Goal: Check status: Check status

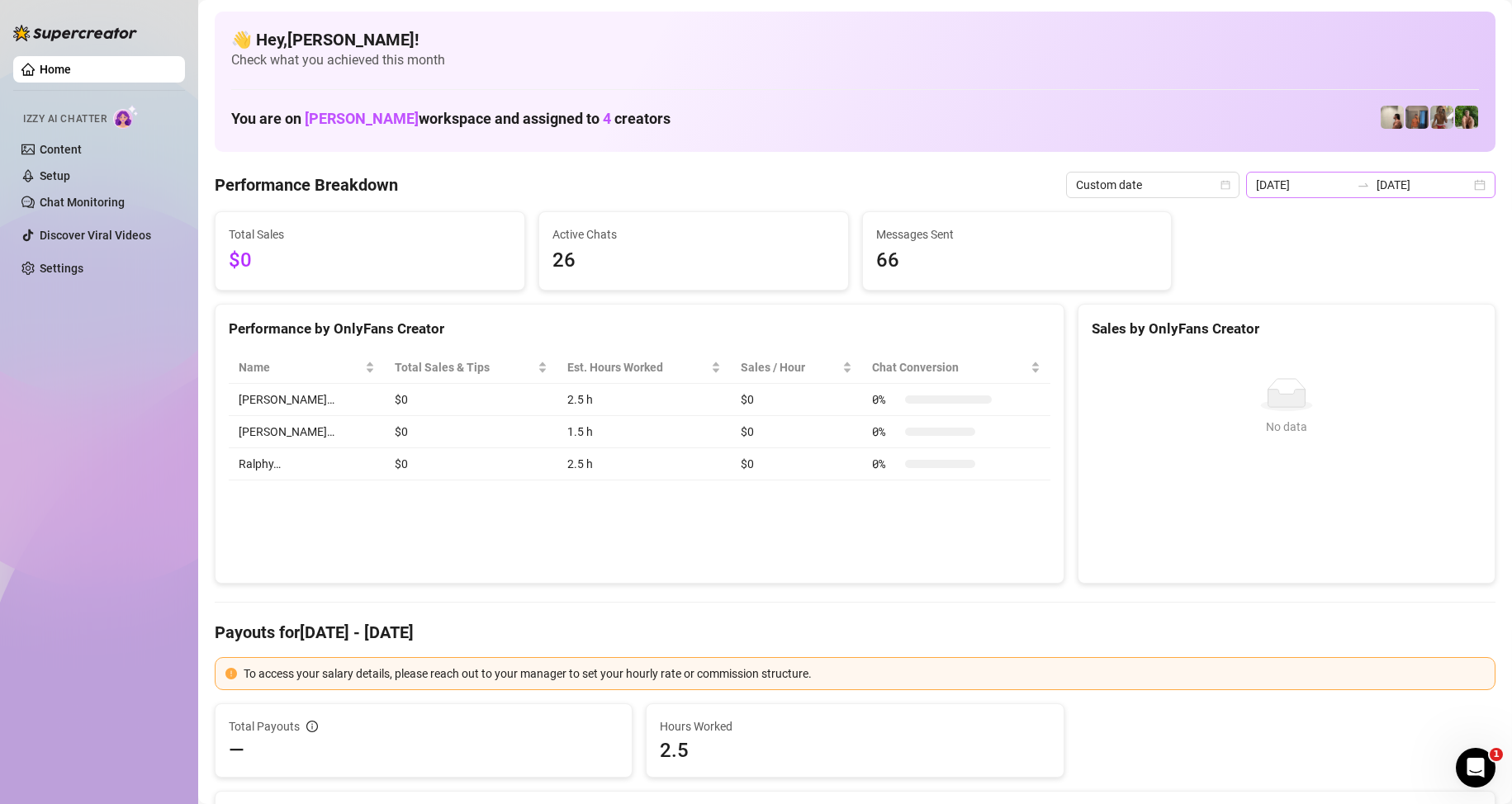
click at [1360, 171] on div "2025-08-19 2025-08-19" at bounding box center [1370, 184] width 249 height 27
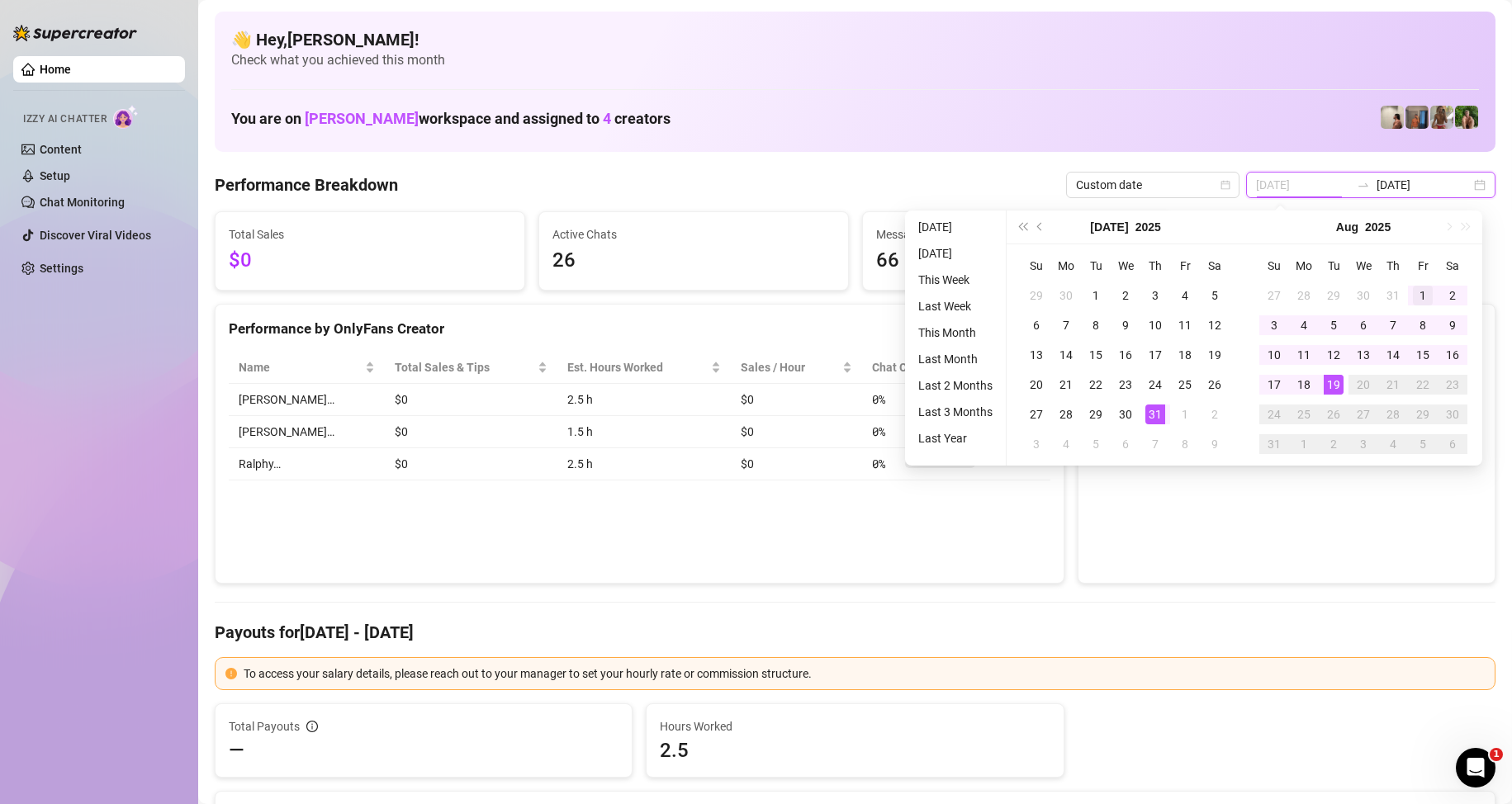
type input "2025-08-01"
click at [1416, 293] on div "1" at bounding box center [1422, 295] width 20 height 20
type input "[DATE]"
click at [1334, 383] on div "19" at bounding box center [1333, 384] width 20 height 20
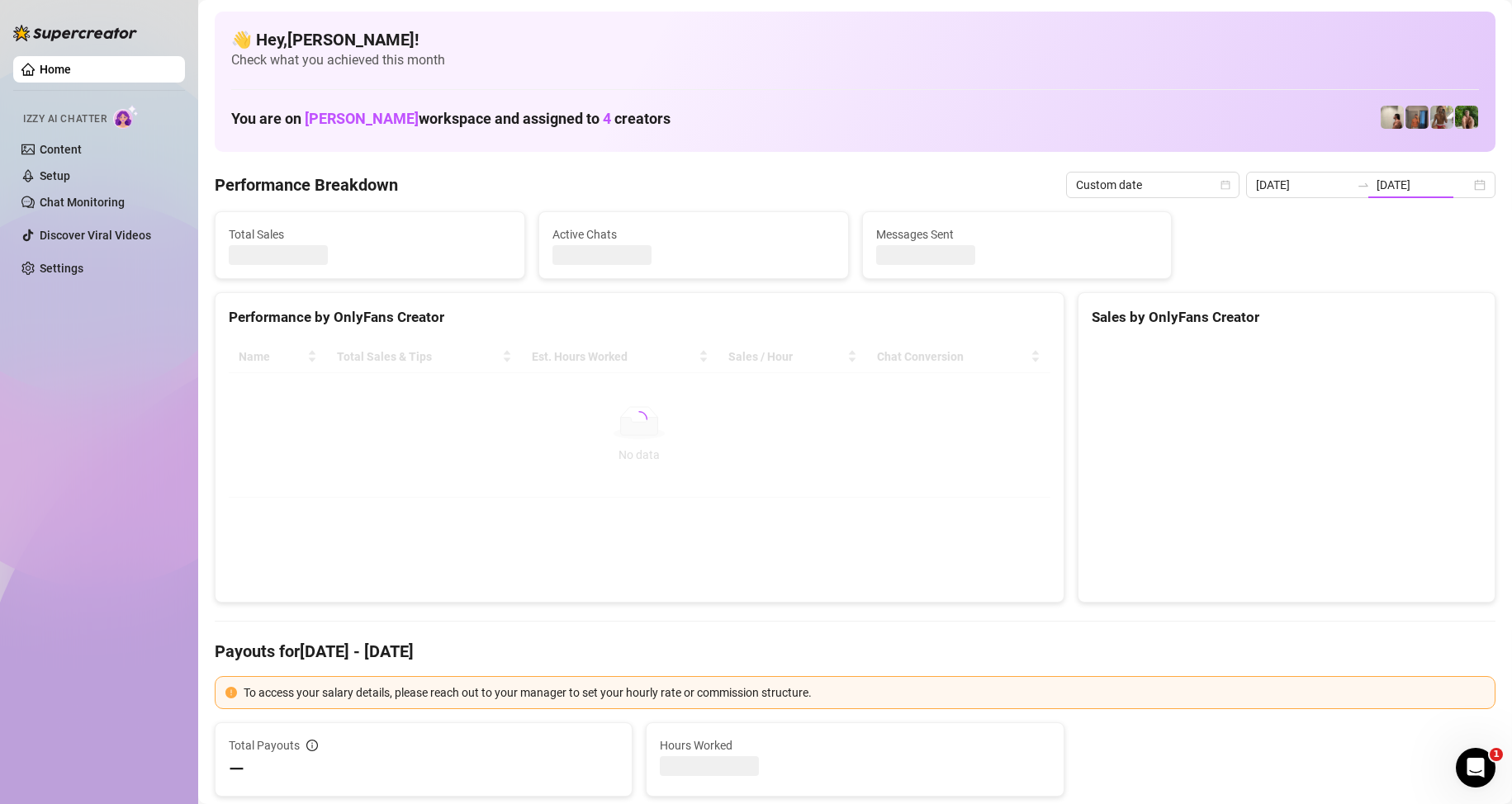
type input "2025-08-01"
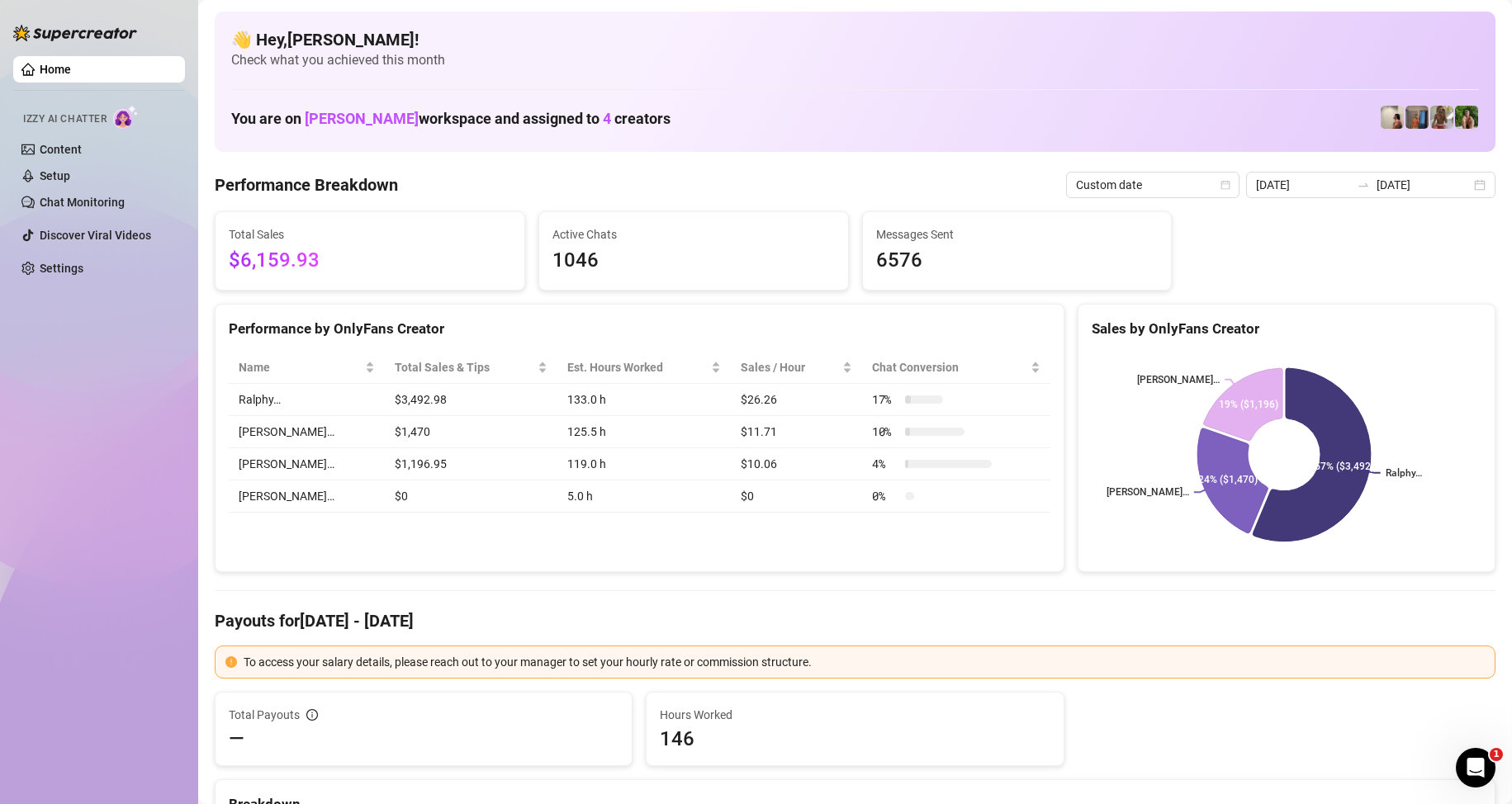
click at [42, 354] on div "Home Izzy AI Chatter Content Setup Chat Monitoring Discover Viral Videos Settin…" at bounding box center [99, 395] width 171 height 789
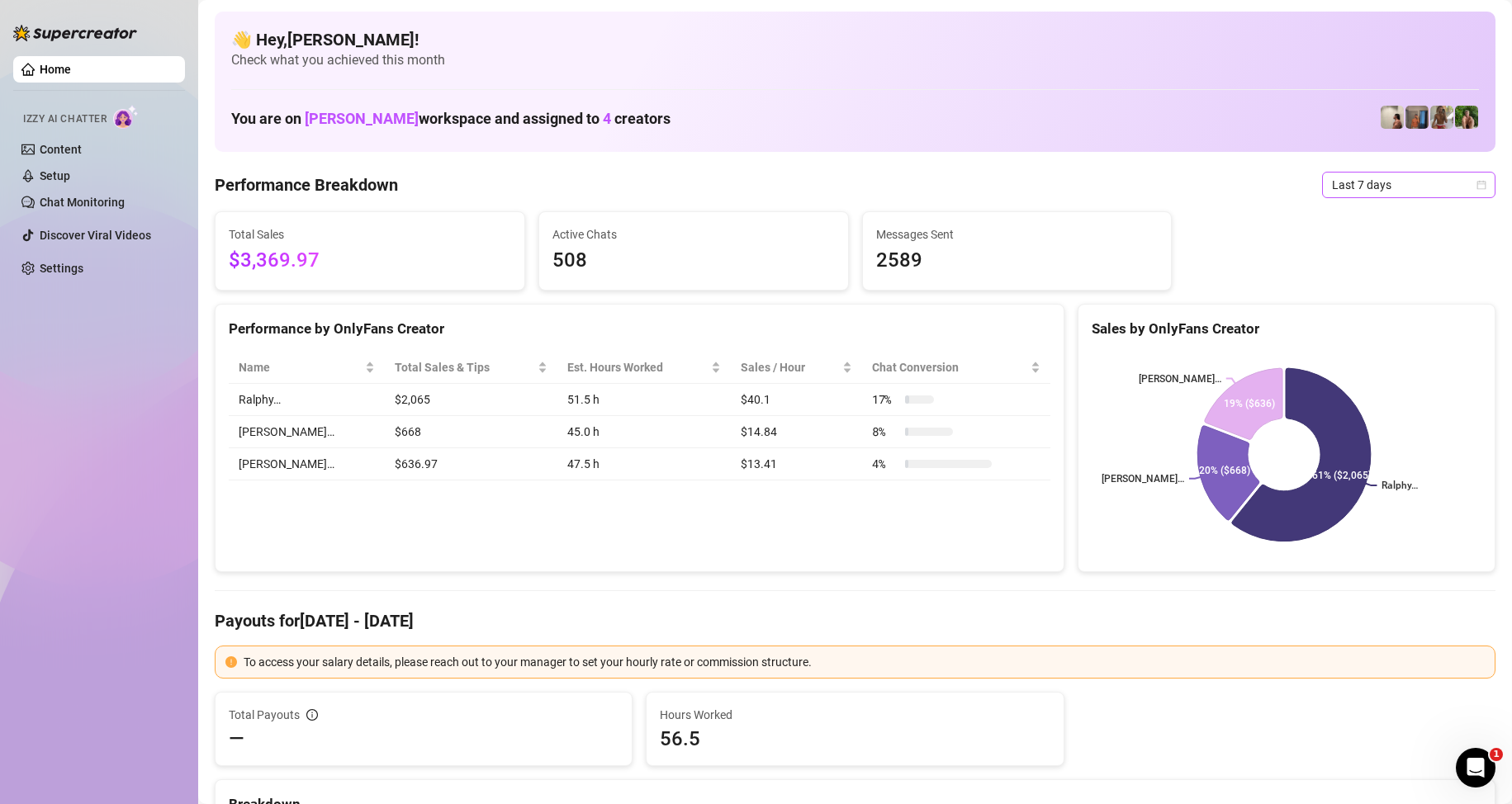
click at [1402, 178] on span "Last 7 days" at bounding box center [1408, 184] width 153 height 25
click at [1372, 327] on div "Custom date" at bounding box center [1394, 323] width 147 height 18
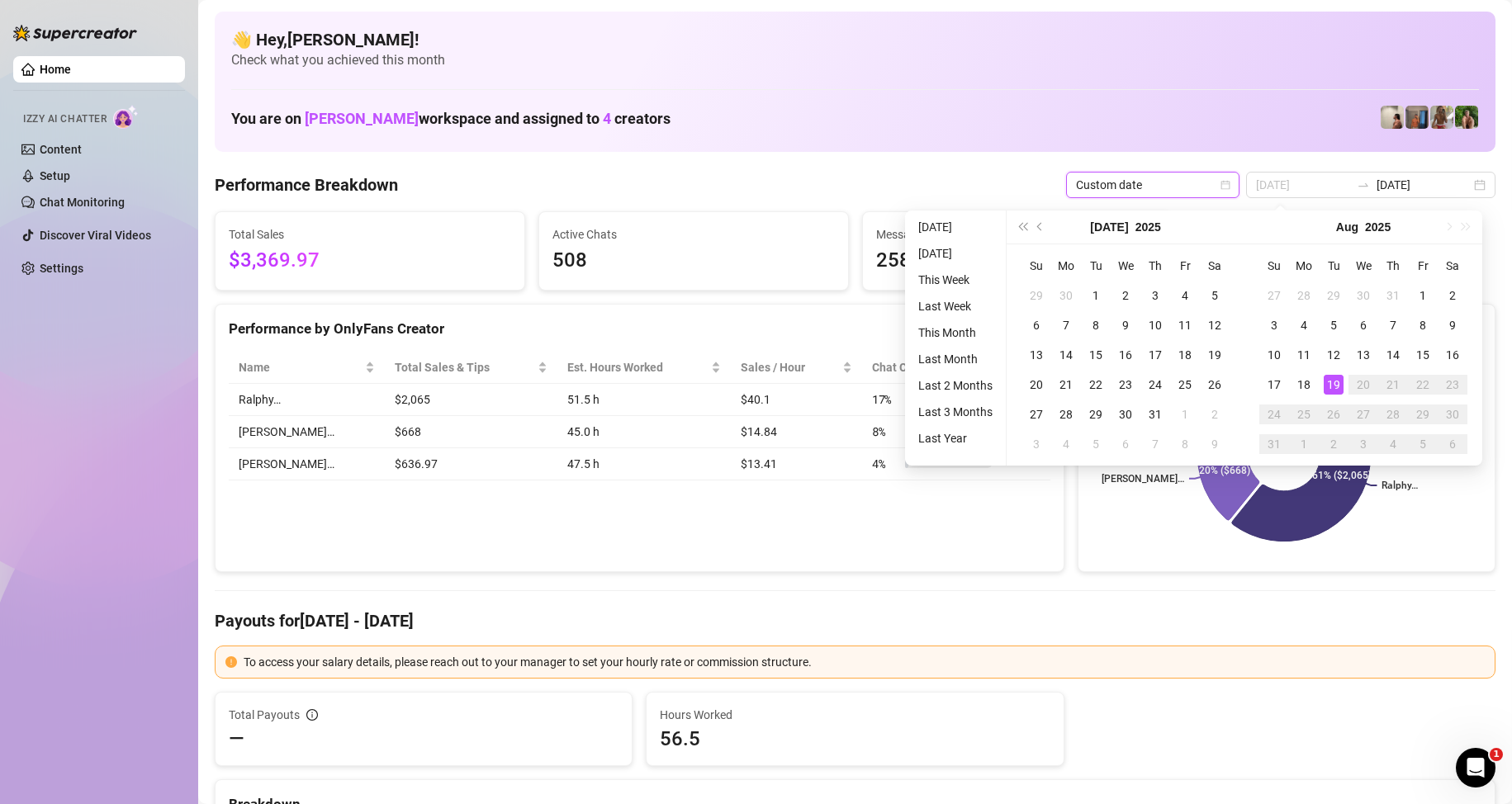
type input "[DATE]"
click at [1334, 381] on div "19" at bounding box center [1333, 384] width 20 height 20
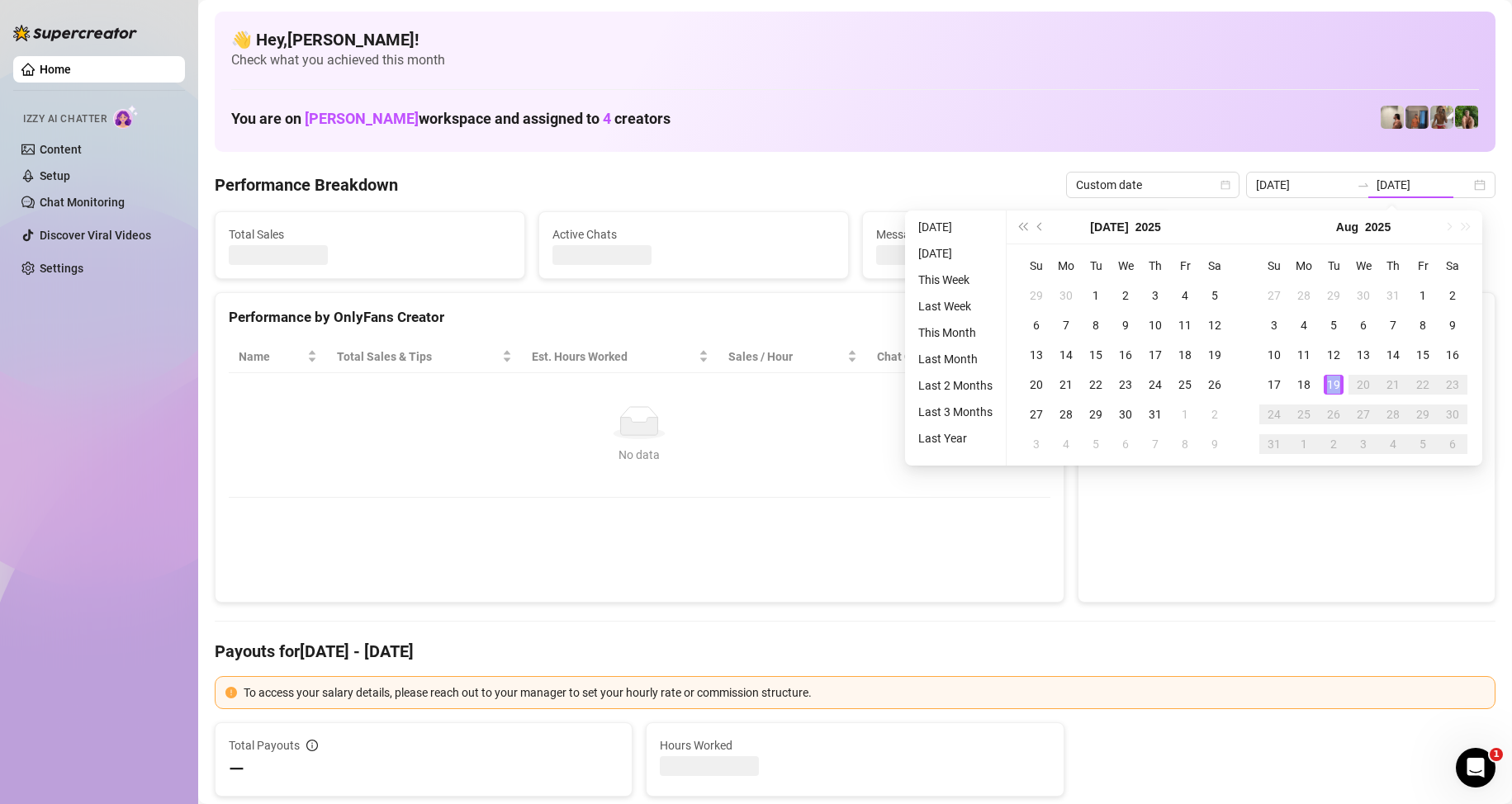
type input "[DATE]"
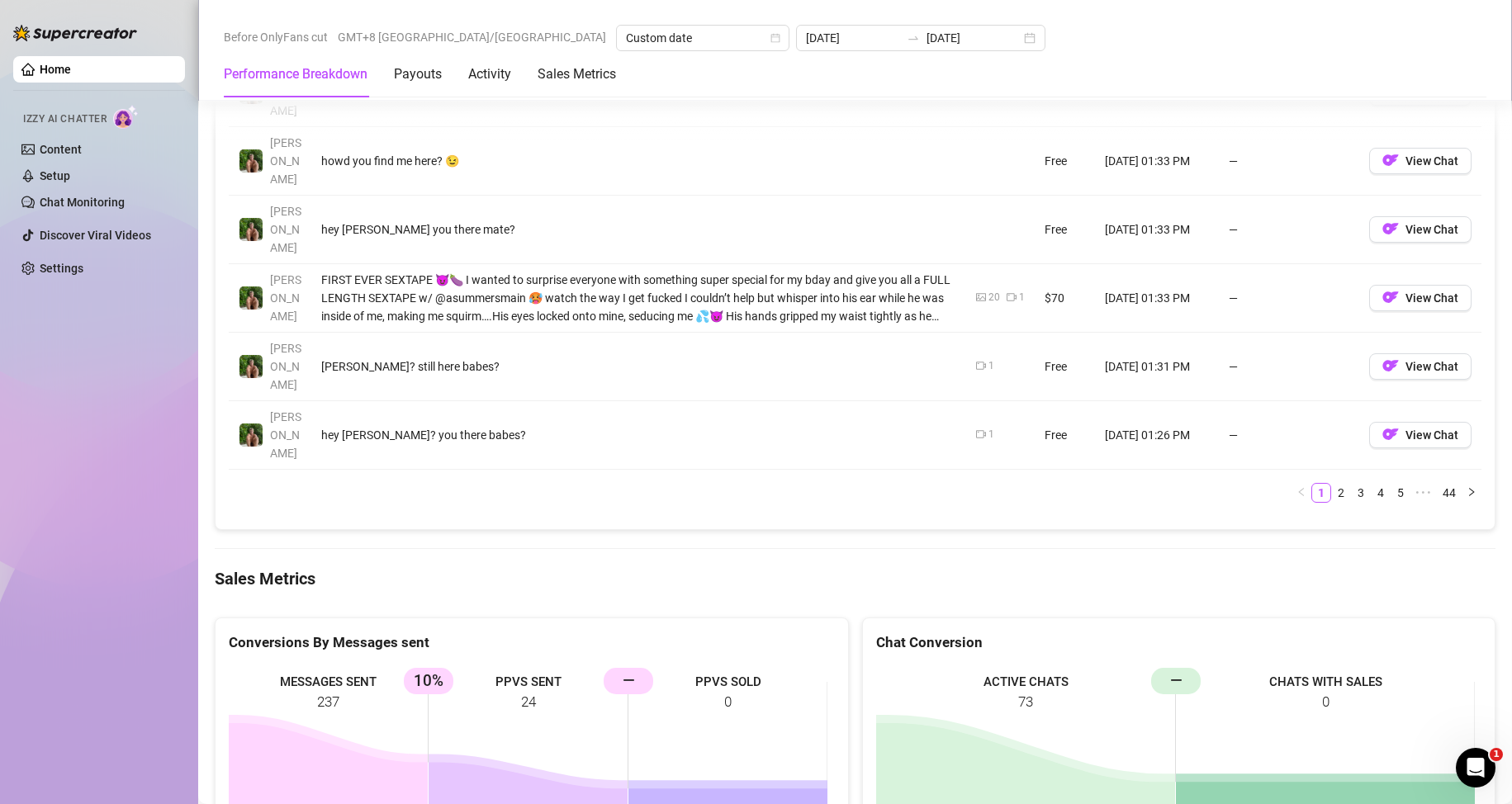
scroll to position [2146, 0]
